Goal: Task Accomplishment & Management: Use online tool/utility

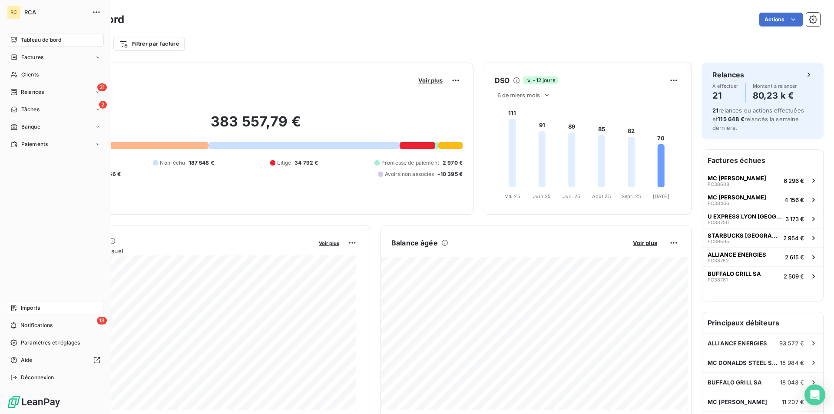
click at [18, 308] on div "Imports" at bounding box center [55, 308] width 97 height 14
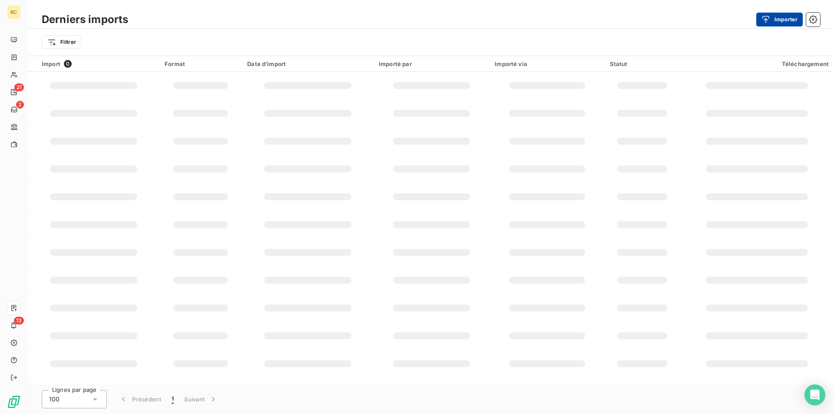
click at [775, 13] on button "Importer" at bounding box center [779, 20] width 46 height 14
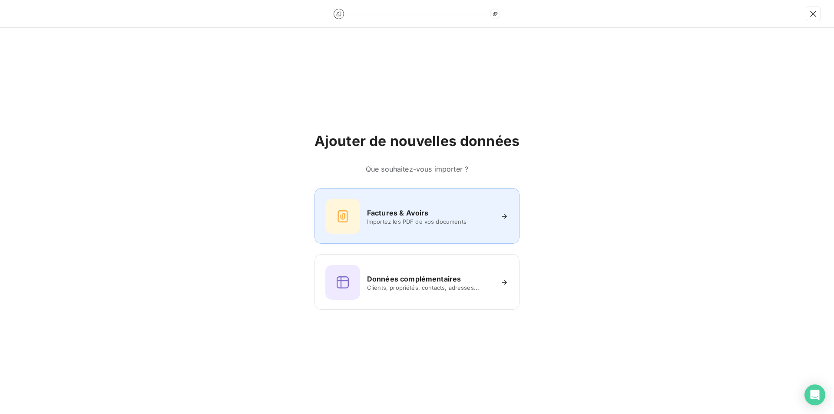
click at [409, 215] on h6 "Factures & Avoirs" at bounding box center [398, 213] width 62 height 10
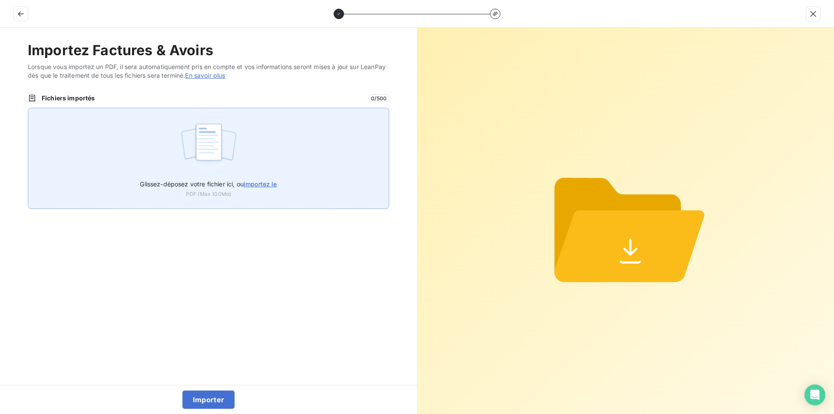
click at [254, 184] on span "importez le" at bounding box center [260, 183] width 33 height 7
click at [28, 108] on input "Glissez-déposez votre fichier ici, ou importez le" at bounding box center [28, 108] width 0 height 0
type input "C:\fakepath\FC39059.pdf"
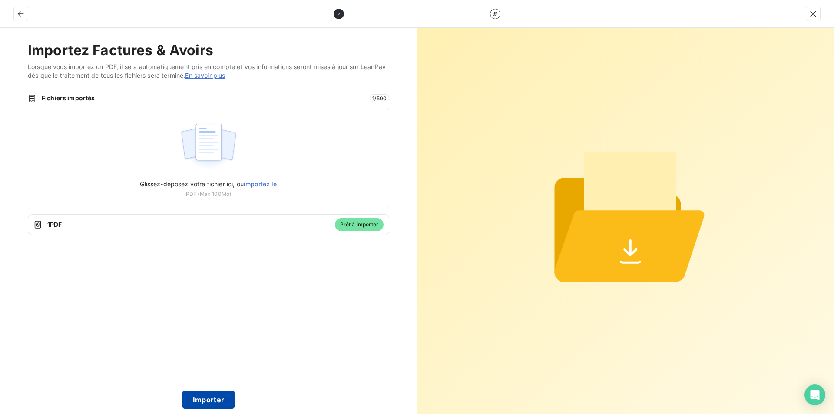
click at [209, 400] on button "Importer" at bounding box center [208, 399] width 53 height 18
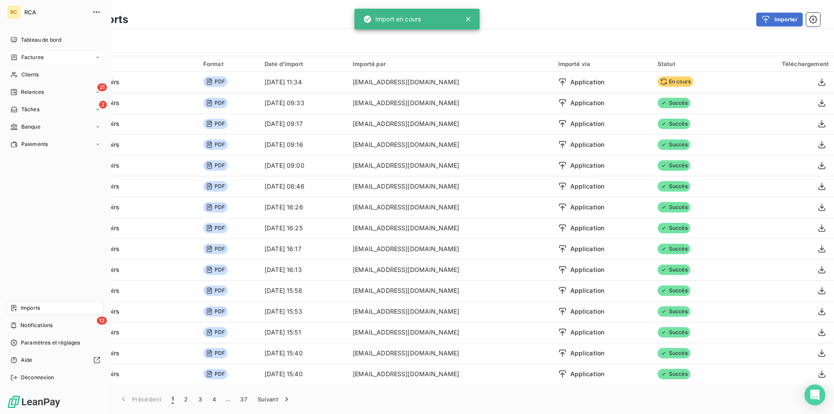
click at [34, 58] on span "Factures" at bounding box center [32, 57] width 22 height 8
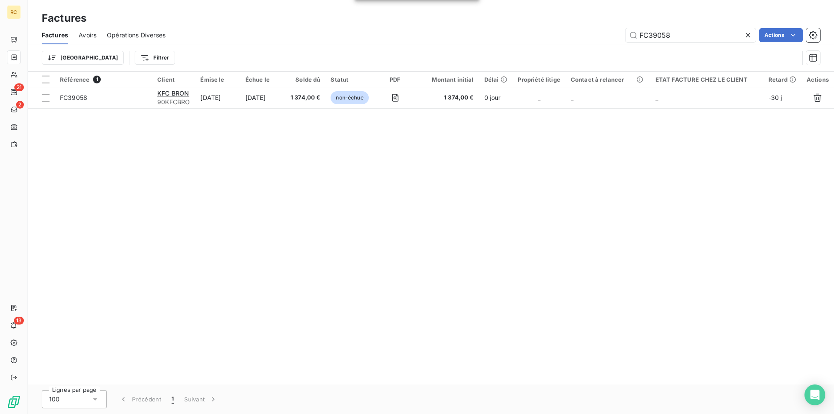
drag, startPoint x: 689, startPoint y: 33, endPoint x: 612, endPoint y: 29, distance: 77.4
click at [612, 29] on div "FC39058 Actions" at bounding box center [498, 35] width 644 height 14
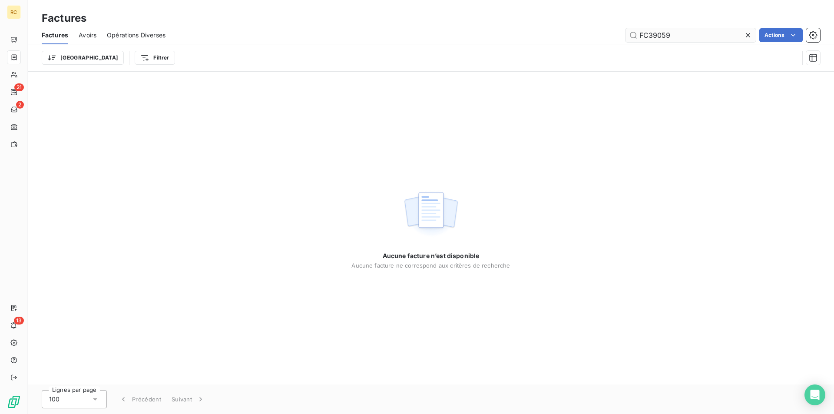
click at [638, 34] on input "FC39059" at bounding box center [690, 35] width 130 height 14
click at [678, 35] on input "FC39059" at bounding box center [690, 35] width 130 height 14
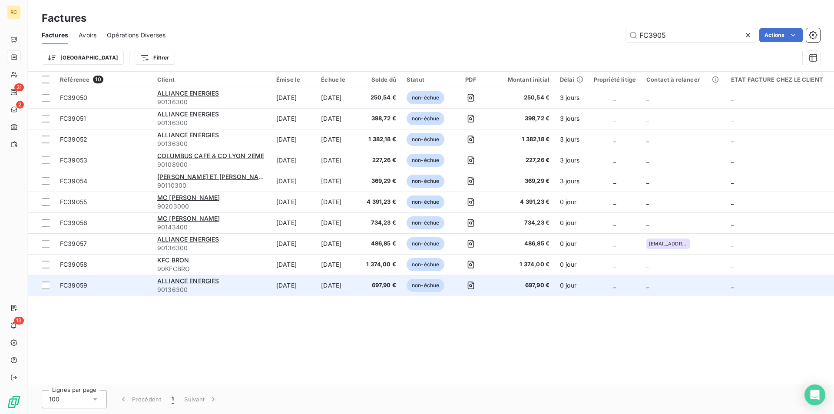
type input "FC3905"
click at [84, 280] on td "FC39059" at bounding box center [103, 285] width 97 height 21
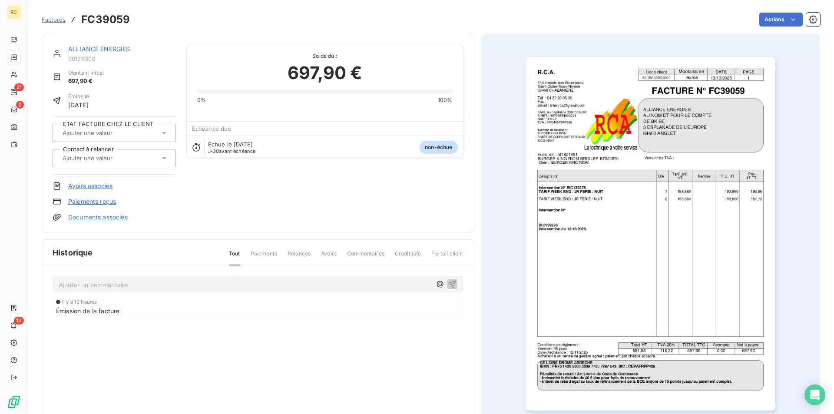
click at [110, 221] on div "ALLIANCE ENERGIES 90136300 Montant initial 697,90 € Émise le [DATE] ETAT FACTUR…" at bounding box center [258, 133] width 433 height 198
click at [111, 218] on link "Documents associés" at bounding box center [97, 217] width 59 height 9
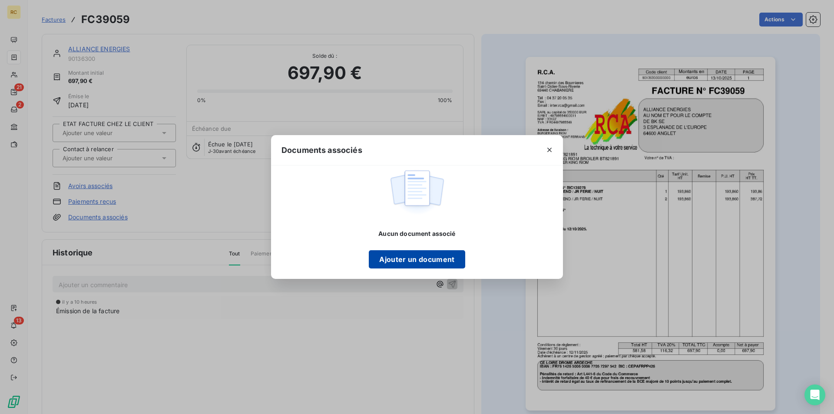
click at [394, 254] on button "Ajouter un document" at bounding box center [417, 259] width 96 height 18
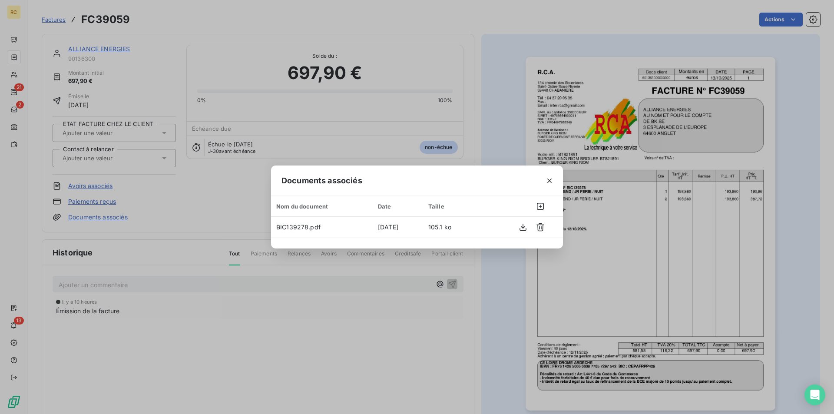
click at [161, 153] on div "Documents associés Nom du document Date Taille BIC139278.pdf [DATE] 105.1 ko" at bounding box center [417, 207] width 834 height 414
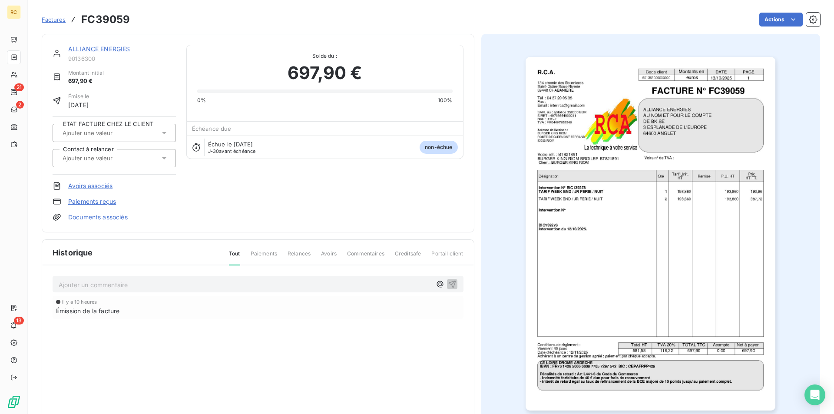
click at [161, 156] on icon at bounding box center [164, 158] width 9 height 9
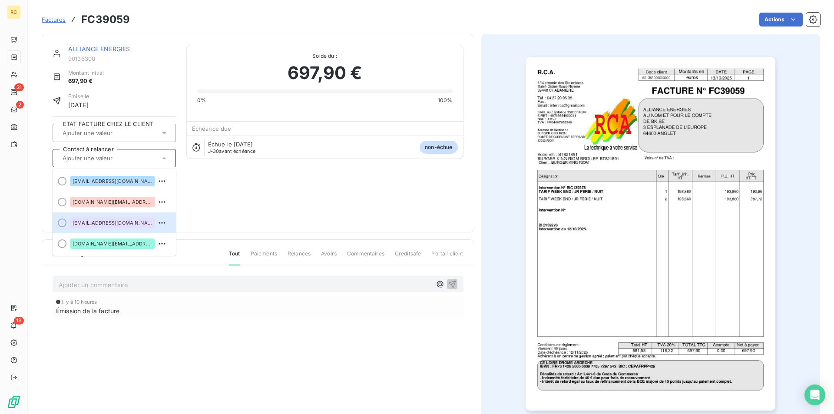
click at [127, 224] on span "[EMAIL_ADDRESS][DOMAIN_NAME]" at bounding box center [113, 222] width 80 height 5
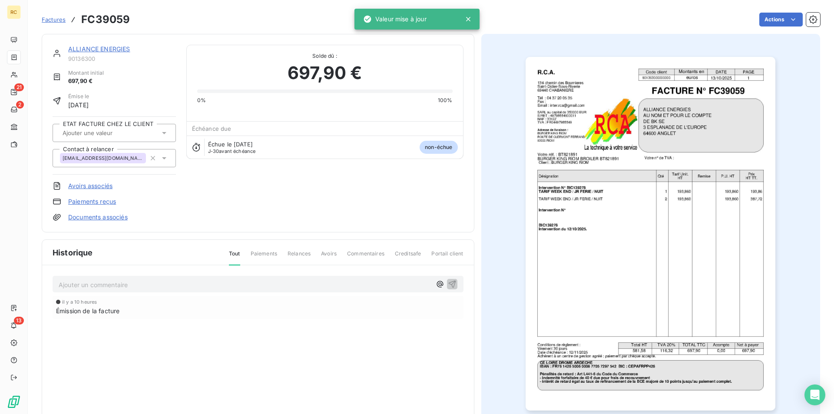
click at [289, 211] on div "ALLIANCE ENERGIES 90136300 Montant initial 697,90 € Émise le [DATE] ETAT FACTUR…" at bounding box center [258, 133] width 411 height 177
